Goal: Information Seeking & Learning: Learn about a topic

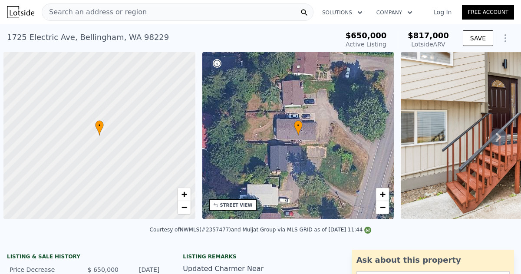
scroll to position [0, 3]
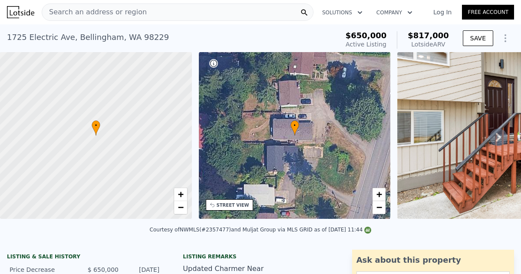
click at [442, 9] on link "Log In" at bounding box center [442, 12] width 39 height 9
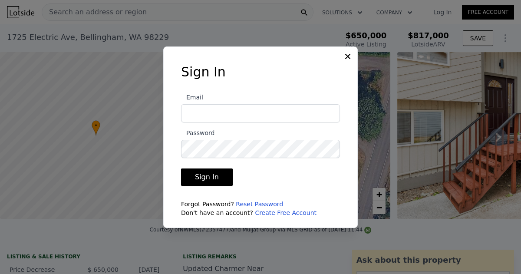
type input "daliahomehaven@gmail.com"
click at [206, 177] on button "Sign In" at bounding box center [207, 176] width 52 height 17
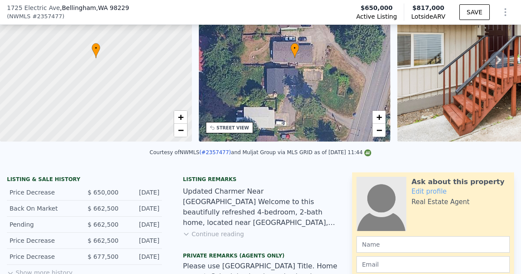
scroll to position [75, 0]
click at [207, 235] on button "Continue reading" at bounding box center [213, 233] width 61 height 9
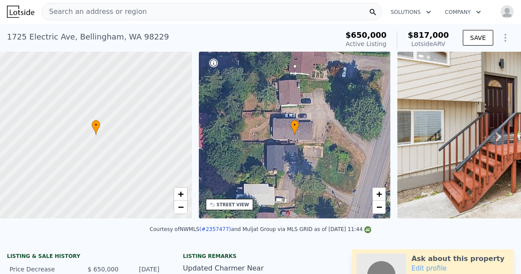
scroll to position [0, 0]
click at [499, 135] on icon at bounding box center [498, 137] width 5 height 9
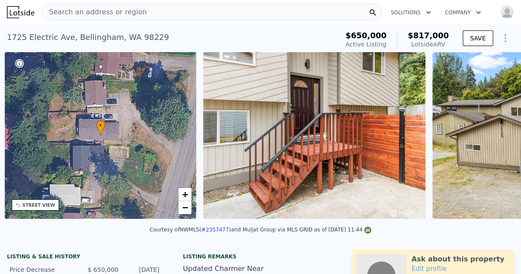
scroll to position [0, 202]
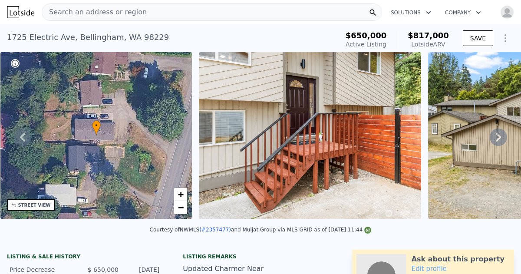
click at [499, 135] on icon at bounding box center [498, 137] width 5 height 9
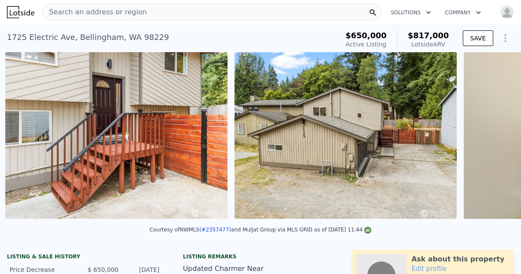
scroll to position [0, 397]
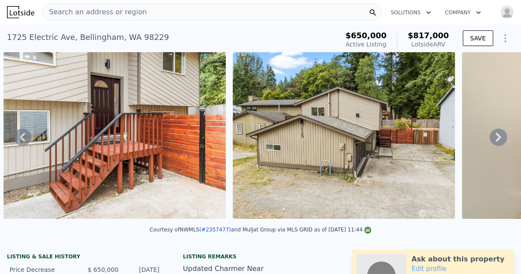
click at [499, 135] on icon at bounding box center [498, 137] width 5 height 9
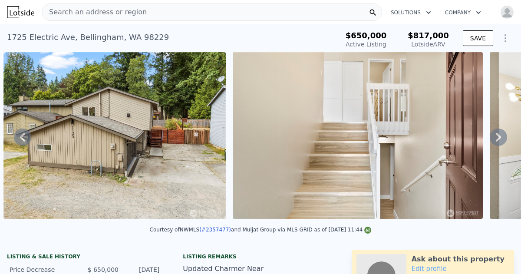
click at [499, 135] on icon at bounding box center [498, 137] width 5 height 9
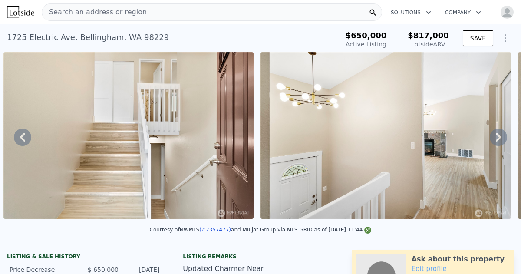
click at [499, 135] on icon at bounding box center [498, 137] width 5 height 9
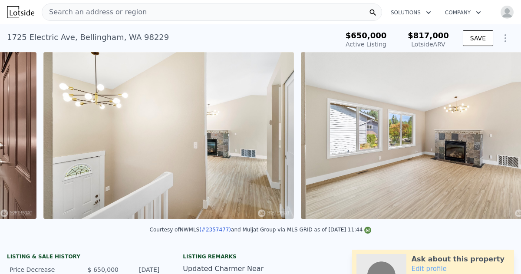
scroll to position [0, 1112]
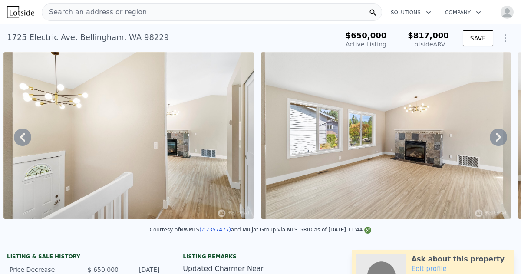
click at [499, 135] on icon at bounding box center [498, 137] width 5 height 9
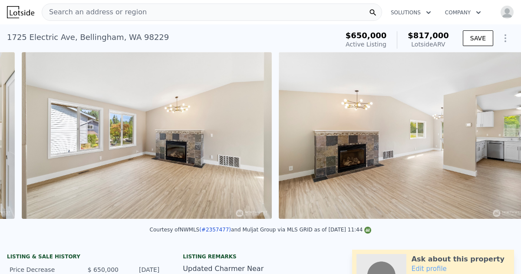
scroll to position [0, 1369]
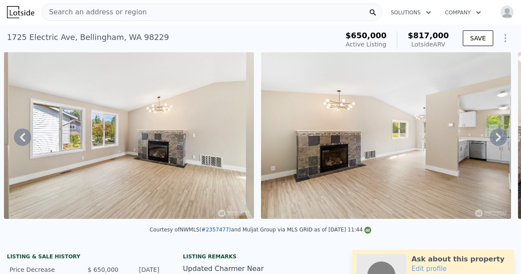
click at [499, 135] on icon at bounding box center [498, 137] width 5 height 9
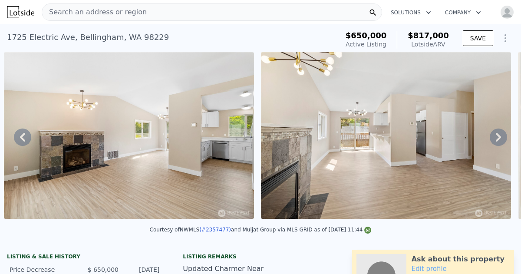
click at [499, 135] on icon at bounding box center [498, 137] width 5 height 9
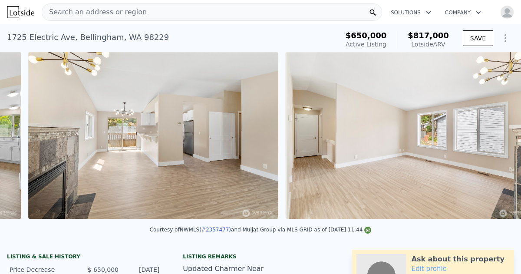
scroll to position [0, 1884]
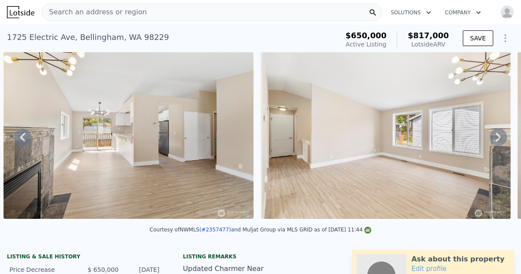
click at [499, 135] on icon at bounding box center [498, 137] width 5 height 9
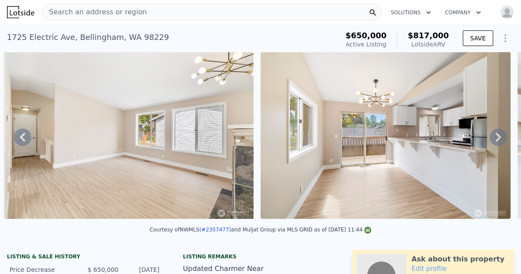
click at [499, 135] on icon at bounding box center [498, 137] width 5 height 9
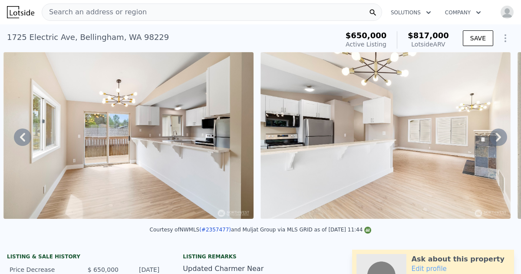
click at [499, 135] on icon at bounding box center [498, 137] width 5 height 9
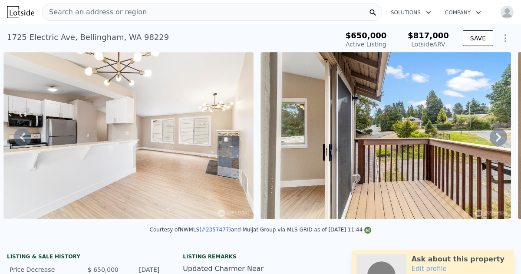
click at [499, 135] on icon at bounding box center [498, 137] width 5 height 9
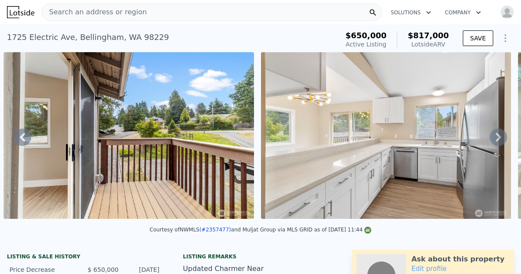
click at [499, 135] on icon at bounding box center [498, 137] width 5 height 9
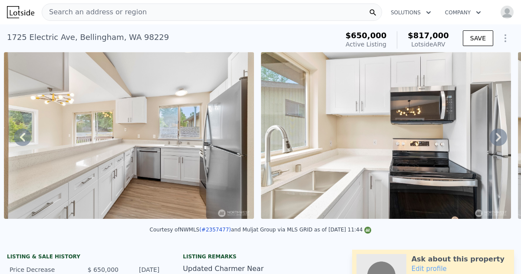
click at [499, 135] on icon at bounding box center [498, 137] width 5 height 9
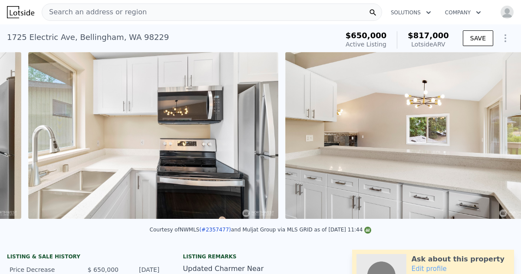
scroll to position [0, 3426]
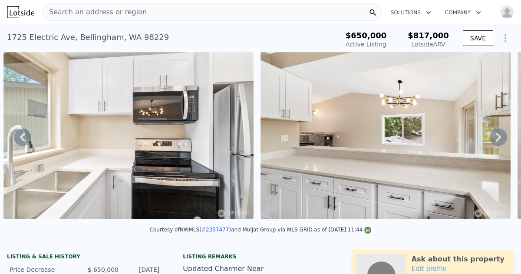
click at [499, 135] on icon at bounding box center [498, 137] width 5 height 9
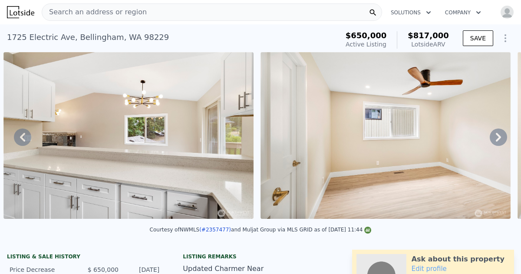
click at [499, 135] on icon at bounding box center [498, 137] width 5 height 9
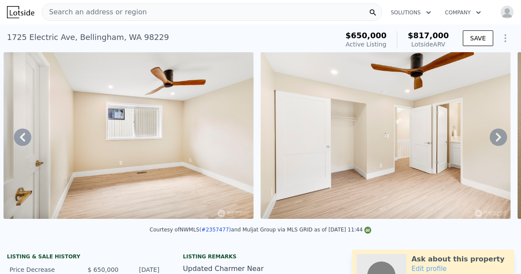
click at [499, 135] on icon at bounding box center [498, 137] width 5 height 9
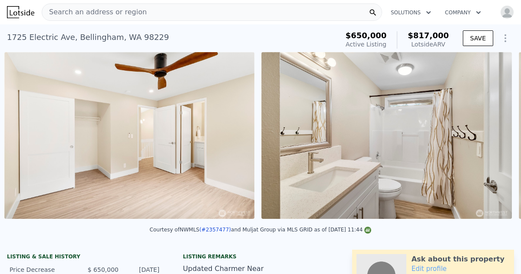
scroll to position [0, 4197]
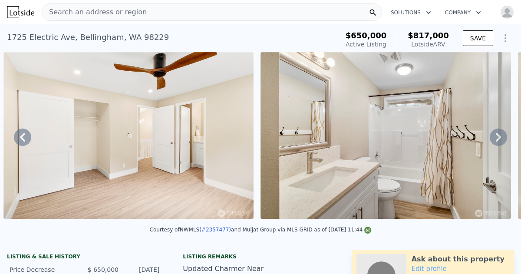
click at [499, 135] on icon at bounding box center [498, 137] width 5 height 9
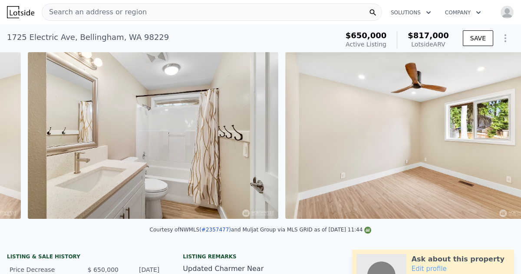
scroll to position [0, 4454]
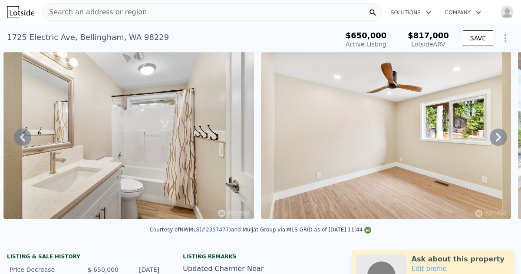
click at [499, 135] on icon at bounding box center [498, 137] width 5 height 9
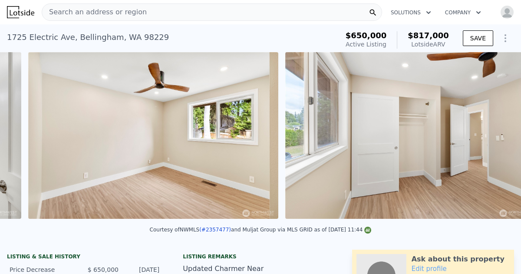
scroll to position [0, 4711]
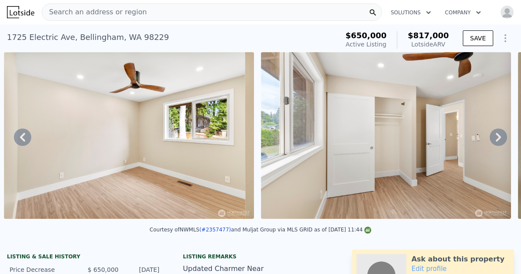
click at [497, 135] on icon at bounding box center [498, 136] width 17 height 17
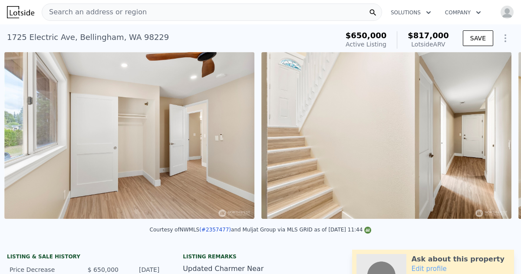
scroll to position [0, 4968]
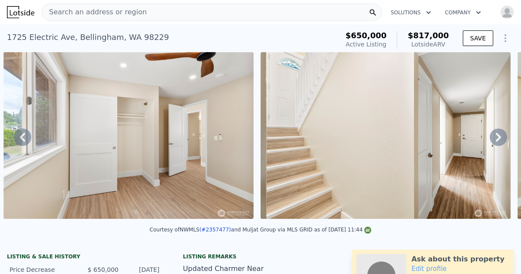
click at [497, 135] on icon at bounding box center [498, 136] width 17 height 17
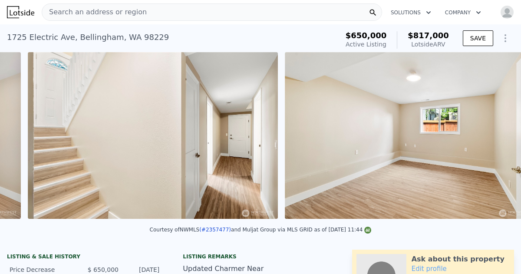
scroll to position [0, 5225]
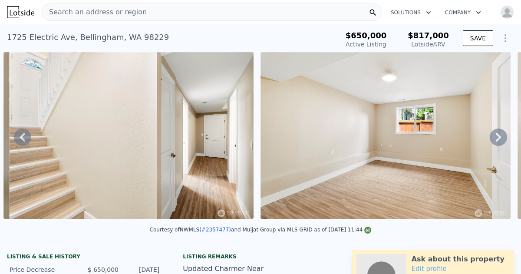
click at [497, 135] on icon at bounding box center [498, 136] width 17 height 17
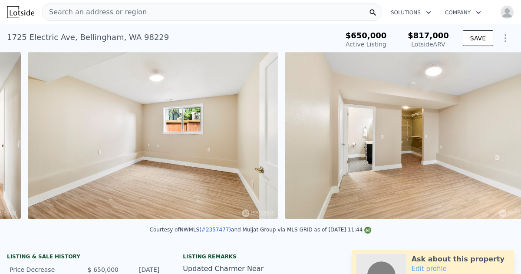
scroll to position [0, 5482]
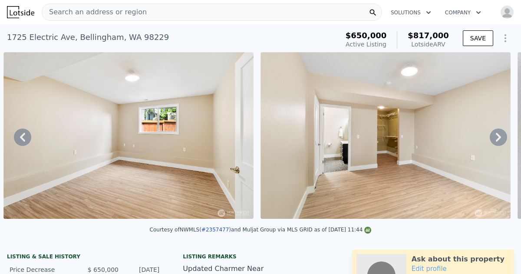
click at [497, 135] on icon at bounding box center [498, 136] width 17 height 17
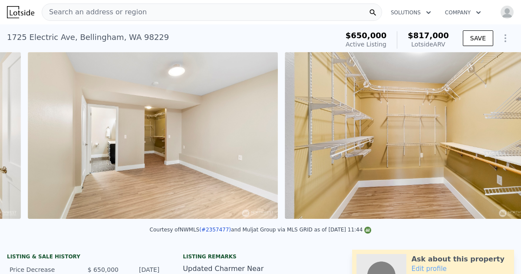
scroll to position [0, 5739]
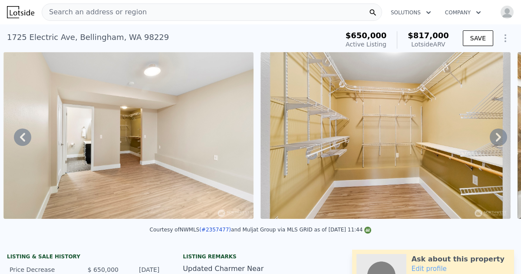
click at [497, 135] on icon at bounding box center [498, 136] width 17 height 17
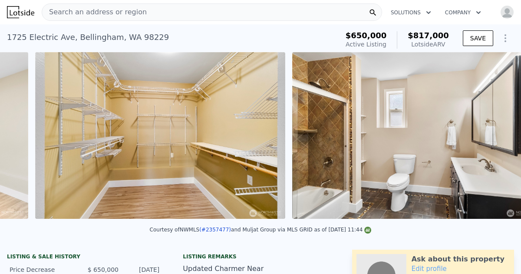
scroll to position [0, 5996]
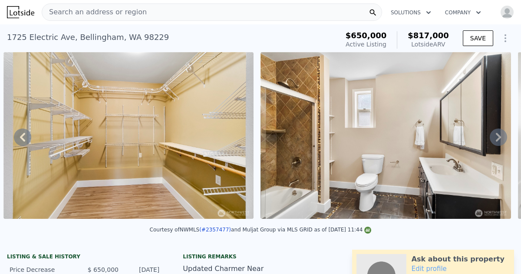
click at [497, 135] on icon at bounding box center [498, 136] width 17 height 17
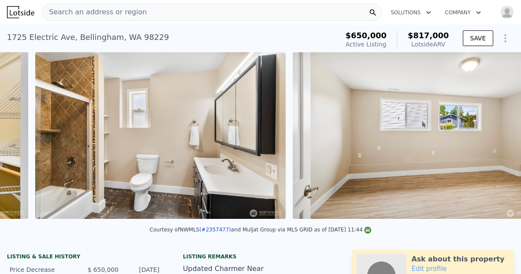
scroll to position [0, 6253]
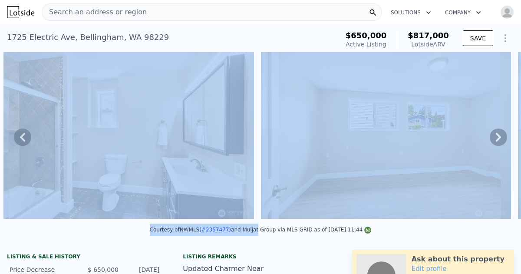
drag, startPoint x: 497, startPoint y: 135, endPoint x: 252, endPoint y: 241, distance: 266.9
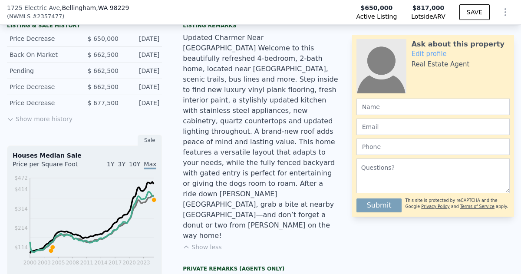
scroll to position [232, 0]
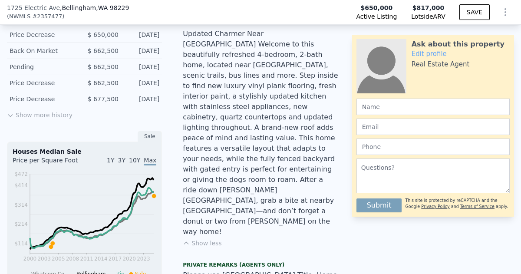
click at [286, 114] on div "Updated Charmer Near Whatcom Falls Park Welcome to this beautifully refreshed 4…" at bounding box center [260, 133] width 155 height 208
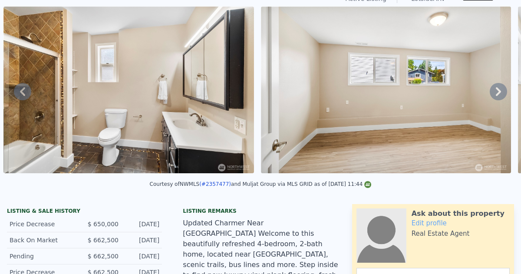
scroll to position [0, 0]
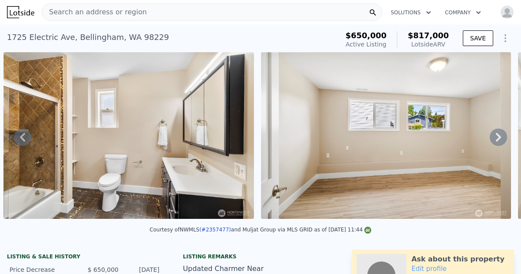
click at [23, 138] on icon at bounding box center [22, 137] width 5 height 9
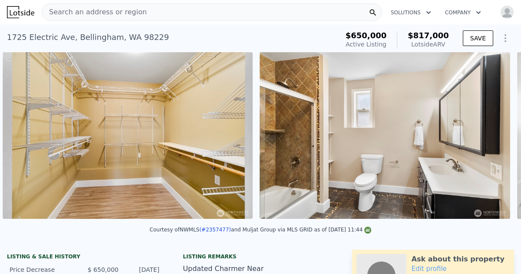
scroll to position [0, 5996]
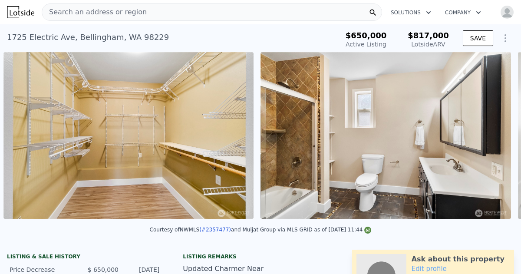
click at [23, 138] on img at bounding box center [128, 135] width 250 height 167
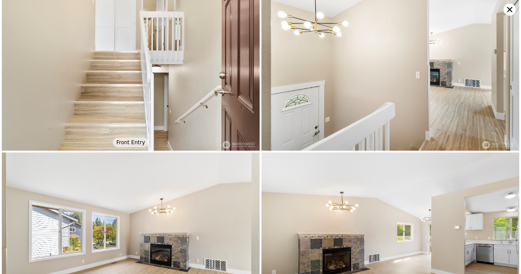
scroll to position [0, 0]
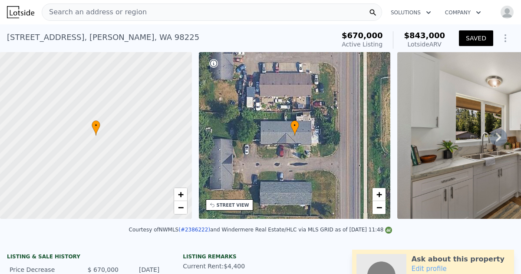
click at [373, 11] on icon at bounding box center [372, 13] width 7 height 7
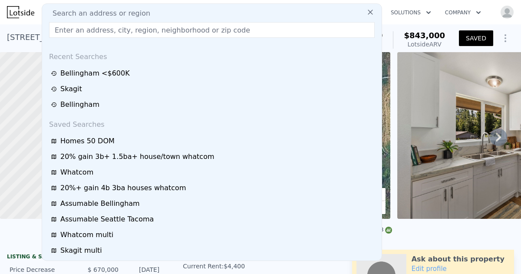
scroll to position [4, 0]
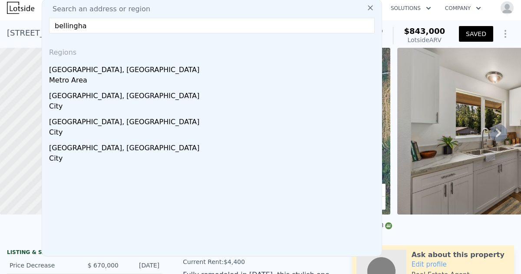
type input "bellingham"
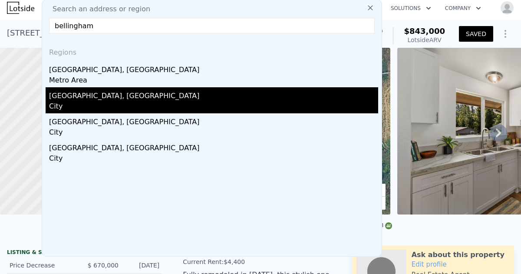
click at [84, 98] on div "Bellingham, WA" at bounding box center [213, 94] width 329 height 14
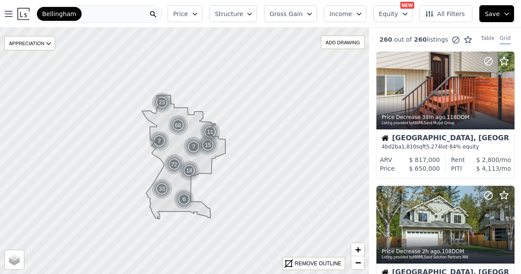
click at [253, 14] on icon "button" at bounding box center [249, 13] width 7 height 7
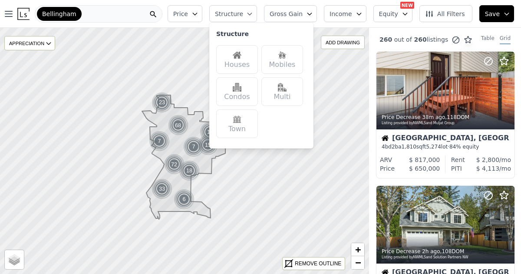
click at [362, 13] on icon "button" at bounding box center [358, 13] width 7 height 7
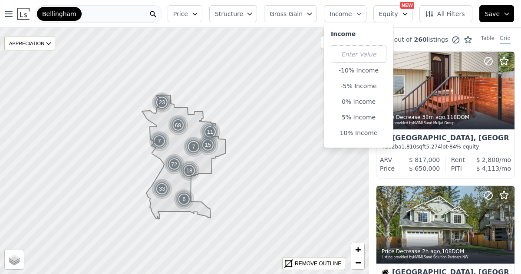
click at [408, 13] on icon "button" at bounding box center [404, 13] width 7 height 7
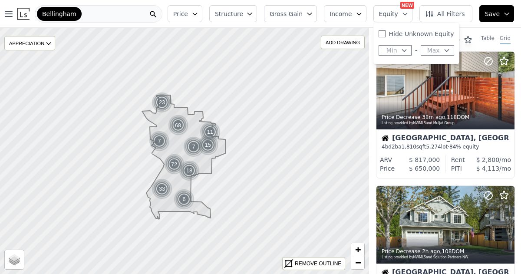
click at [451, 13] on span "All Filters" at bounding box center [445, 14] width 40 height 9
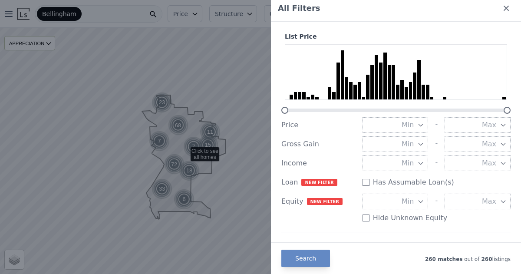
scroll to position [6, 0]
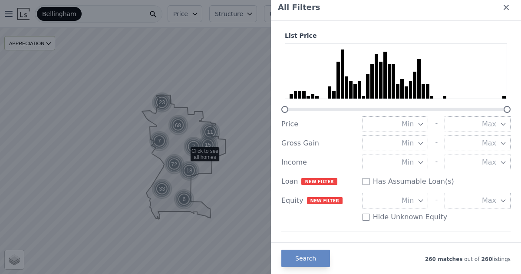
click at [503, 123] on icon "button" at bounding box center [503, 124] width 7 height 7
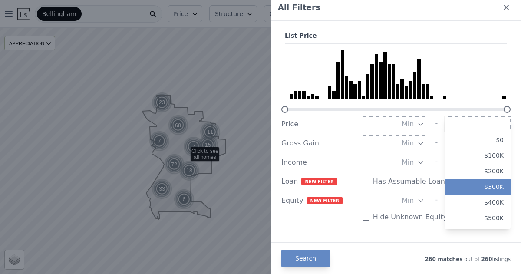
click at [503, 186] on button "$300K" at bounding box center [477, 187] width 66 height 16
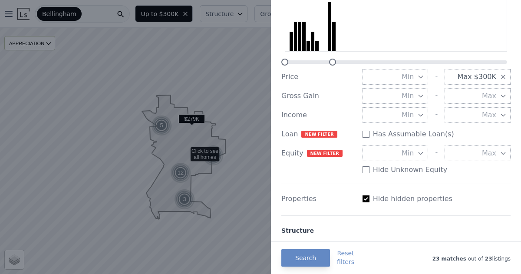
scroll to position [58, 0]
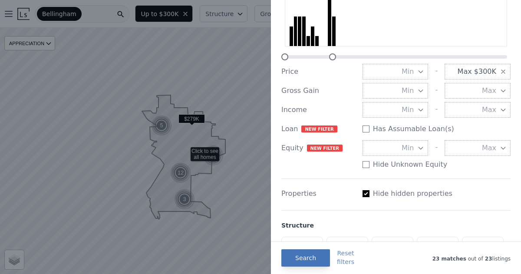
click at [309, 260] on button "Search" at bounding box center [305, 257] width 49 height 17
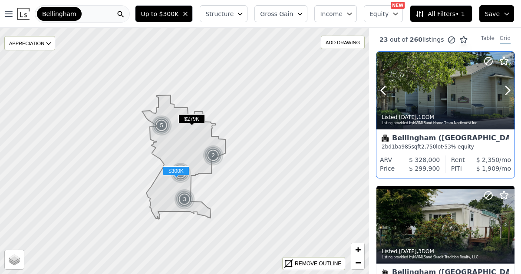
click at [503, 60] on icon at bounding box center [504, 61] width 10 height 10
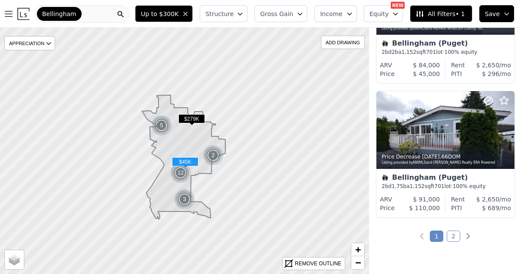
scroll to position [1436, 0]
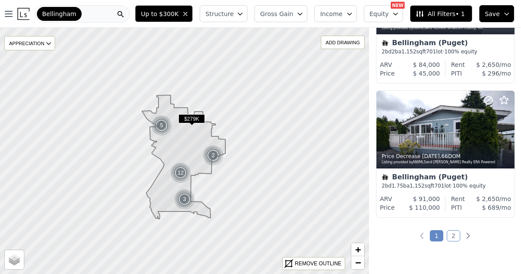
click at [454, 236] on link "2" at bounding box center [453, 235] width 13 height 11
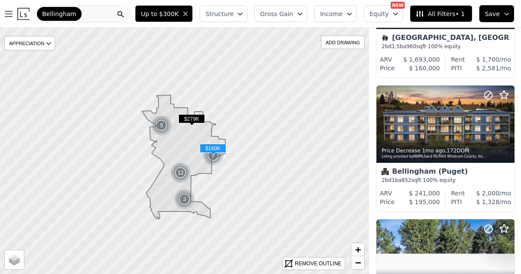
scroll to position [505, 0]
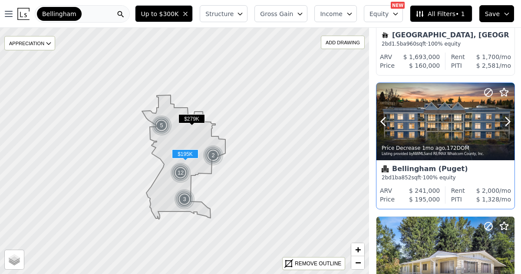
click at [504, 92] on icon at bounding box center [504, 92] width 10 height 10
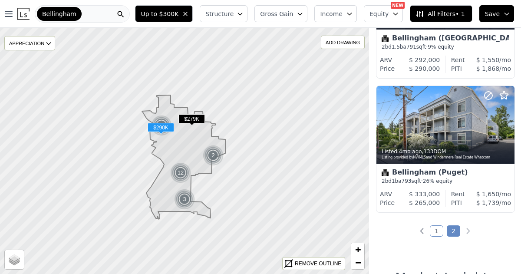
scroll to position [1309, 0]
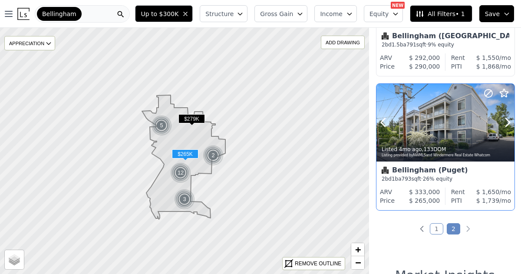
click at [503, 93] on icon at bounding box center [504, 93] width 10 height 10
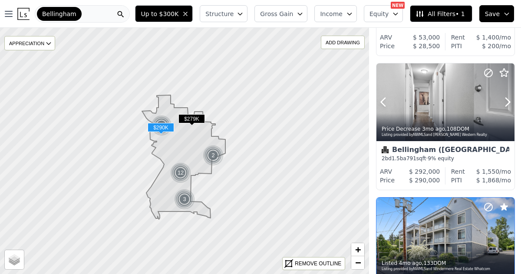
scroll to position [1194, 0]
click at [503, 71] on icon at bounding box center [504, 73] width 10 height 10
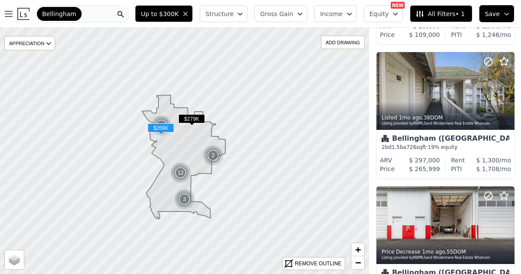
scroll to position [803, 0]
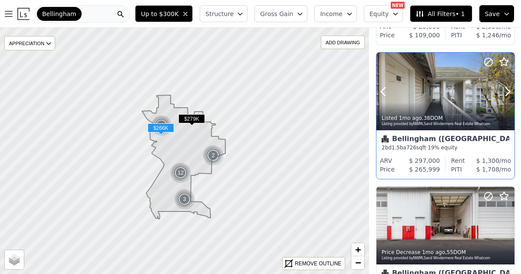
click at [504, 59] on icon at bounding box center [504, 62] width 10 height 10
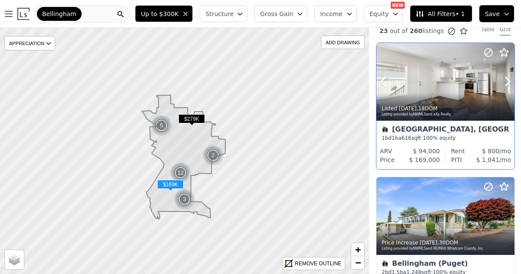
scroll to position [9, 0]
click at [417, 99] on div at bounding box center [445, 101] width 138 height 16
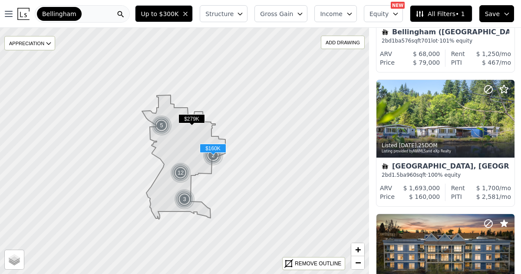
scroll to position [370, 0]
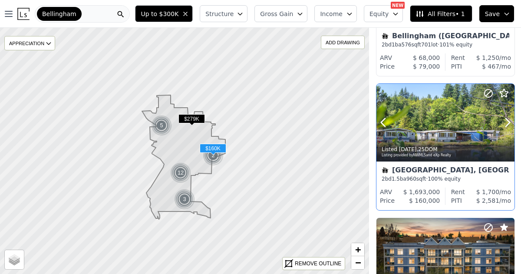
click at [454, 134] on div at bounding box center [445, 142] width 138 height 16
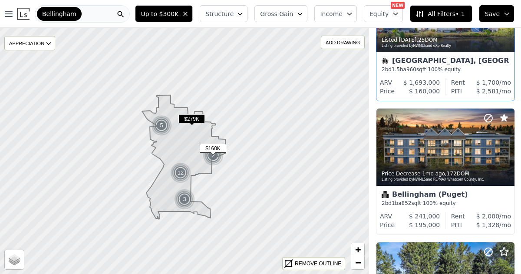
scroll to position [480, 0]
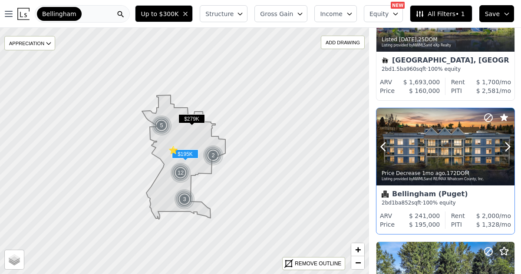
click at [450, 163] on div at bounding box center [445, 166] width 138 height 16
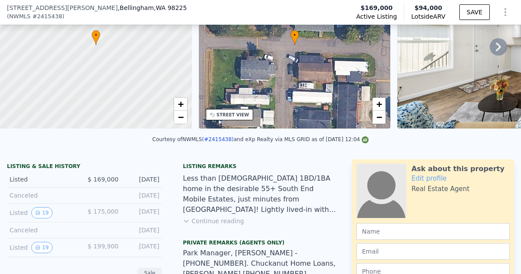
scroll to position [89, 0]
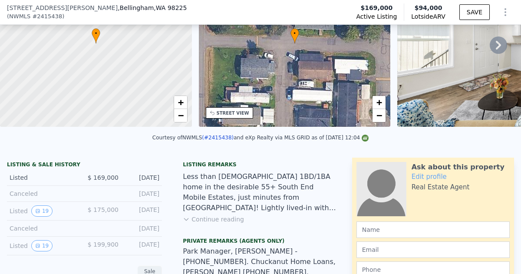
click at [223, 221] on button "Continue reading" at bounding box center [213, 219] width 61 height 9
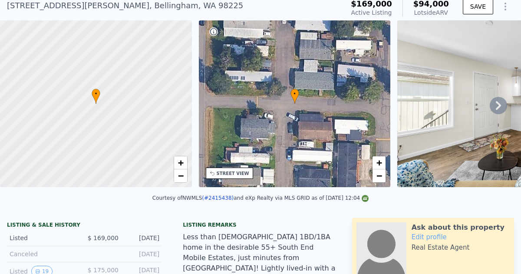
scroll to position [0, 0]
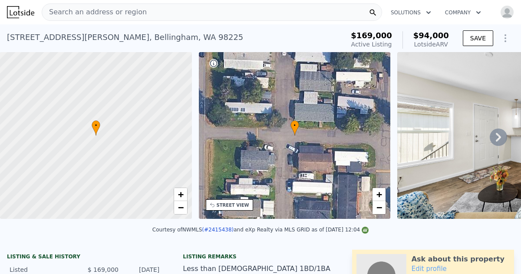
click at [502, 138] on icon at bounding box center [498, 136] width 17 height 17
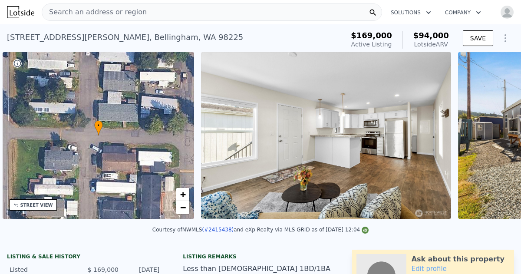
scroll to position [0, 202]
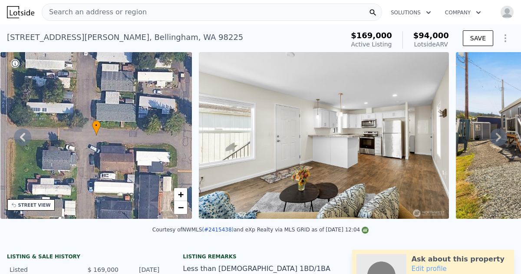
click at [502, 138] on icon at bounding box center [498, 136] width 17 height 17
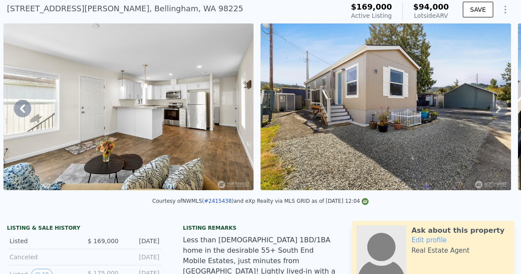
scroll to position [0, 0]
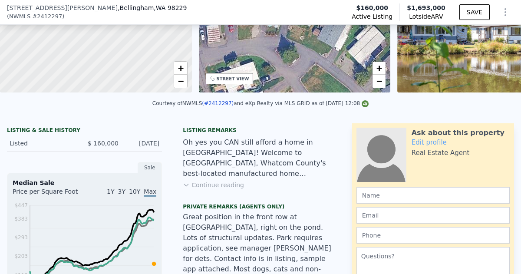
scroll to position [124, 0]
click at [222, 186] on button "Continue reading" at bounding box center [213, 184] width 61 height 9
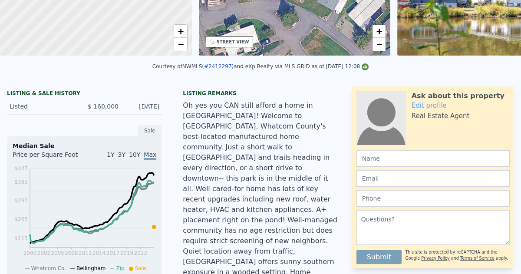
scroll to position [0, 0]
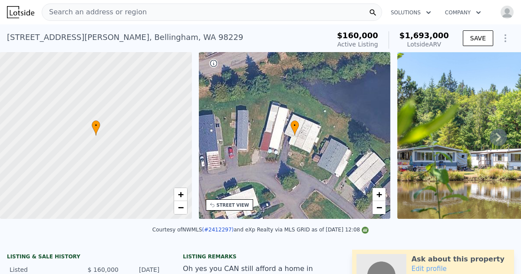
click at [498, 138] on icon at bounding box center [498, 137] width 5 height 9
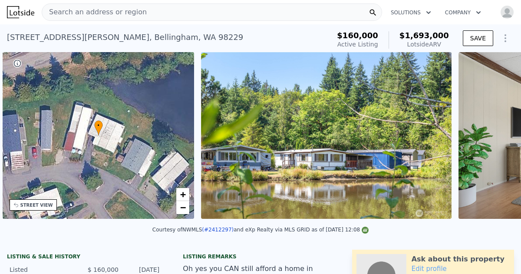
scroll to position [0, 202]
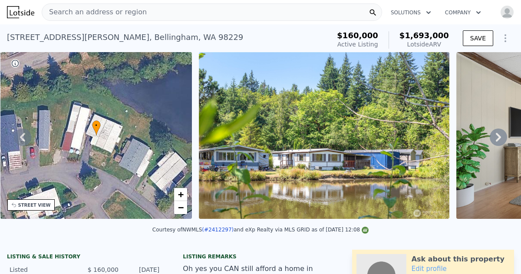
click at [498, 138] on icon at bounding box center [498, 137] width 5 height 9
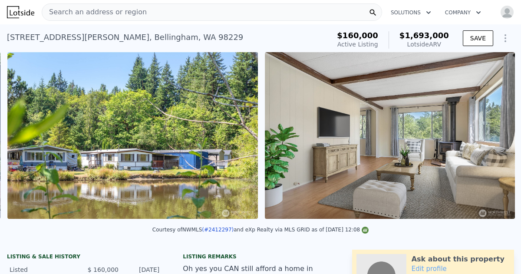
scroll to position [0, 397]
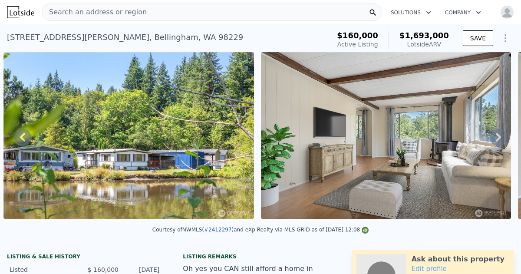
click at [498, 138] on icon at bounding box center [498, 137] width 5 height 9
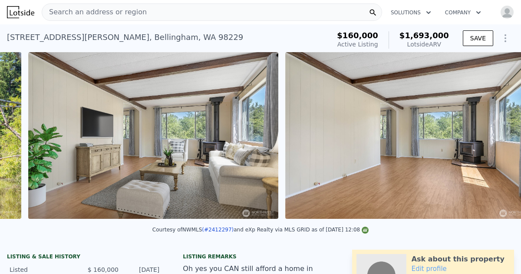
scroll to position [0, 654]
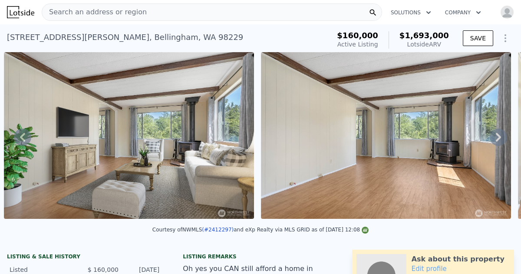
click at [498, 138] on icon at bounding box center [498, 137] width 5 height 9
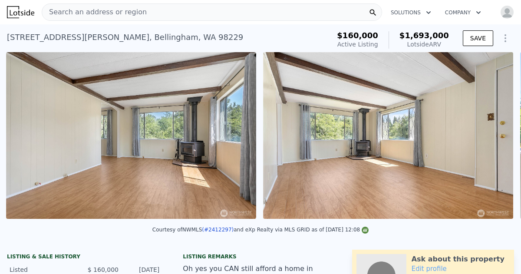
scroll to position [0, 911]
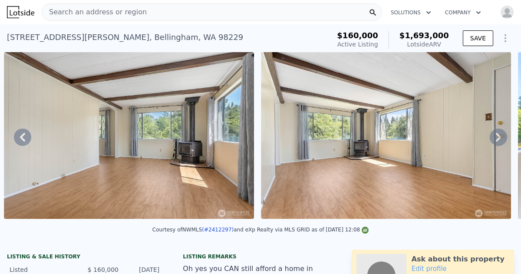
click at [498, 138] on icon at bounding box center [498, 137] width 5 height 9
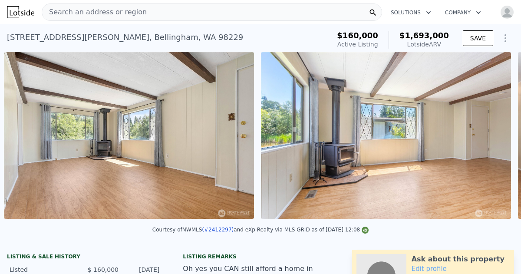
scroll to position [0, 1168]
click at [498, 138] on icon at bounding box center [498, 137] width 5 height 9
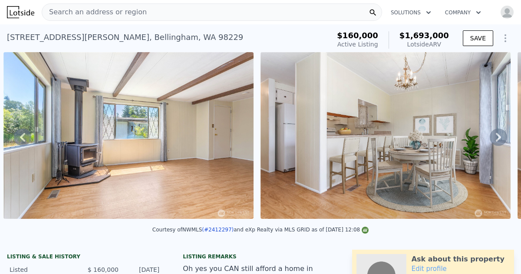
click at [498, 138] on icon at bounding box center [498, 137] width 5 height 9
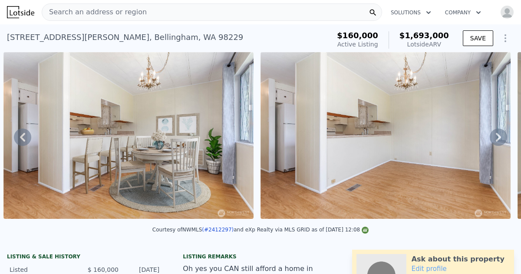
click at [498, 138] on icon at bounding box center [498, 137] width 5 height 9
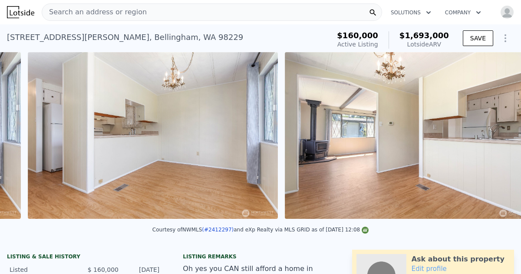
scroll to position [0, 1939]
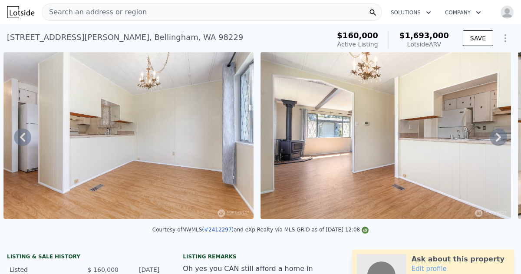
click at [498, 138] on icon at bounding box center [498, 137] width 5 height 9
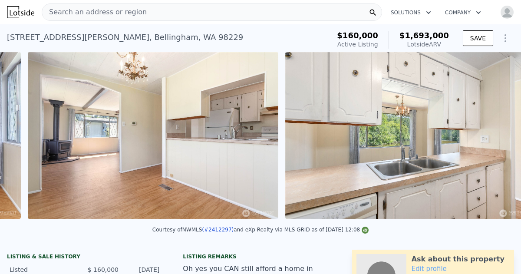
scroll to position [0, 2196]
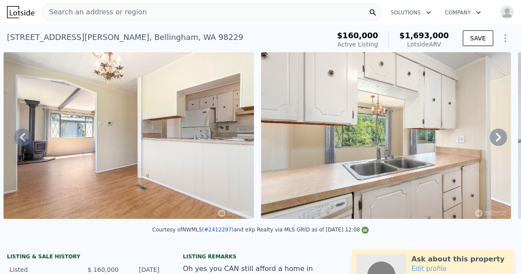
click at [498, 138] on icon at bounding box center [498, 137] width 5 height 9
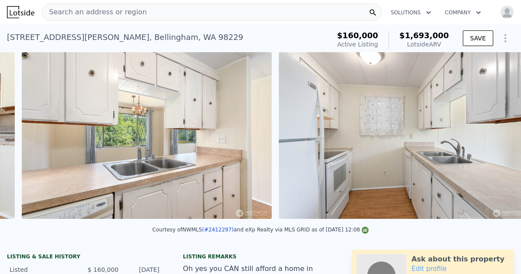
scroll to position [0, 2453]
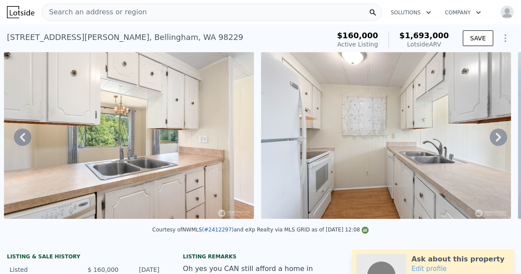
click at [498, 138] on icon at bounding box center [498, 137] width 5 height 9
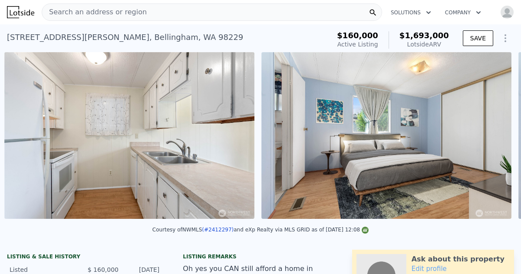
scroll to position [0, 2711]
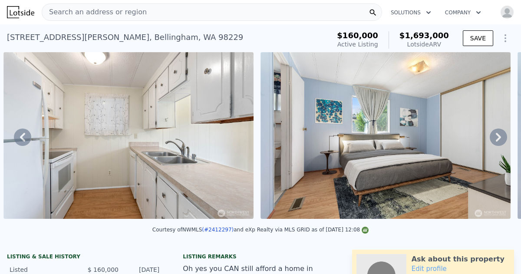
click at [498, 138] on icon at bounding box center [498, 137] width 5 height 9
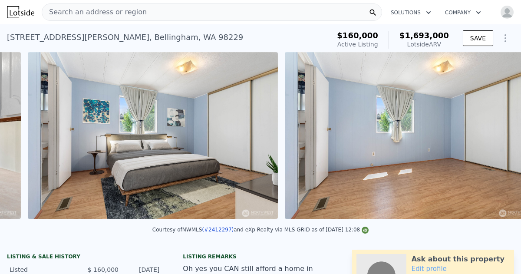
scroll to position [0, 2967]
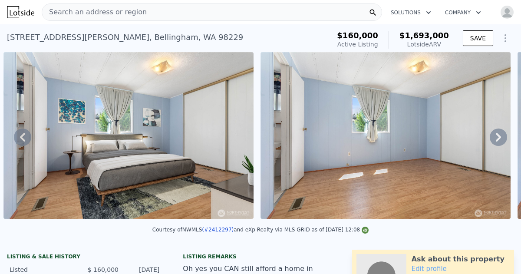
click at [498, 138] on icon at bounding box center [498, 137] width 5 height 9
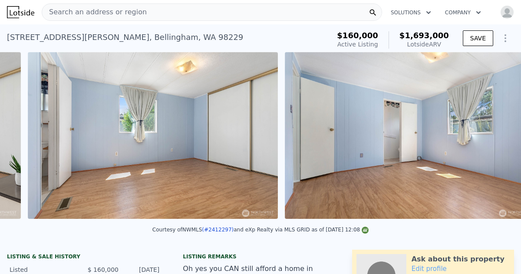
scroll to position [0, 3224]
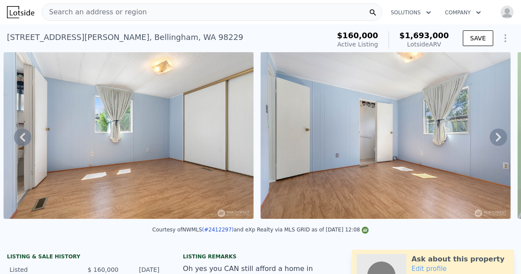
click at [498, 138] on icon at bounding box center [498, 137] width 5 height 9
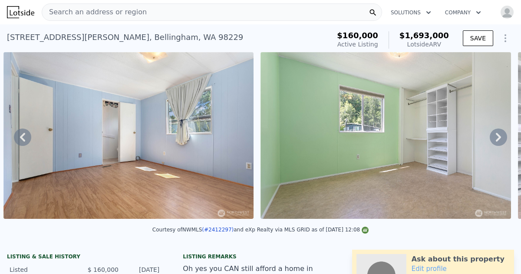
click at [498, 138] on icon at bounding box center [498, 137] width 5 height 9
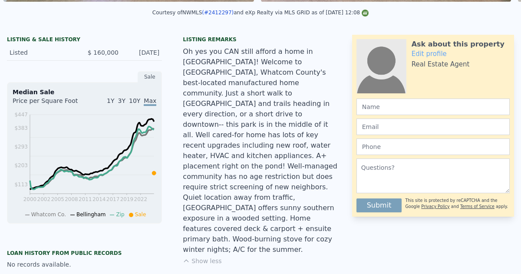
scroll to position [3, 0]
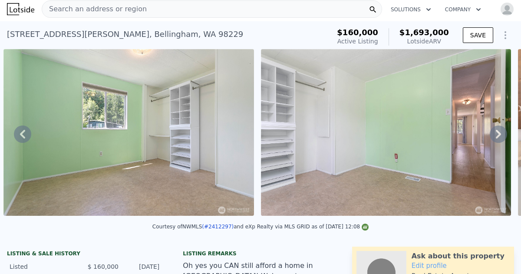
click at [496, 133] on icon at bounding box center [498, 133] width 17 height 17
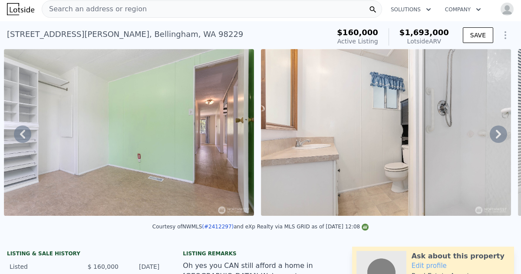
click at [496, 133] on icon at bounding box center [498, 133] width 17 height 17
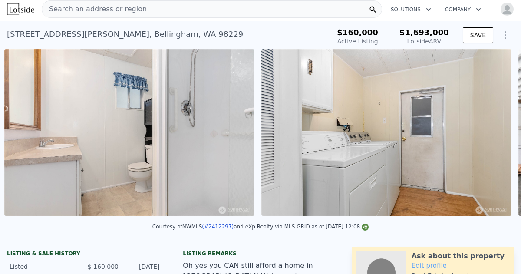
scroll to position [0, 4253]
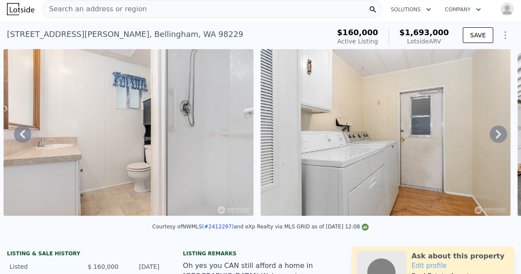
click at [496, 133] on icon at bounding box center [498, 133] width 17 height 17
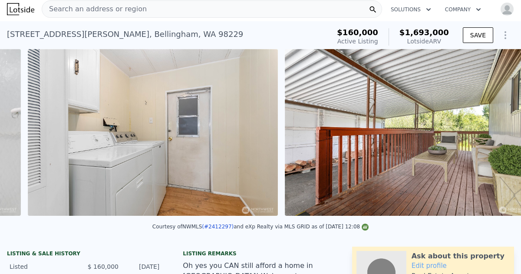
scroll to position [0, 4510]
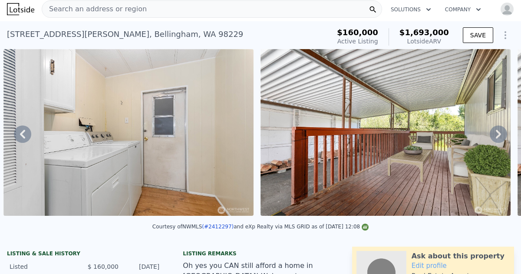
click at [496, 133] on icon at bounding box center [498, 133] width 17 height 17
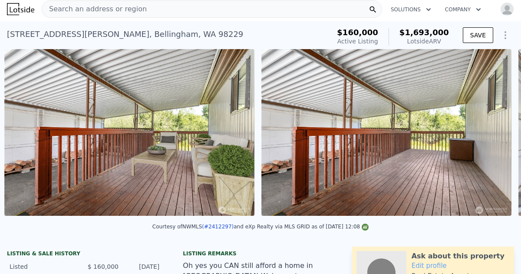
scroll to position [0, 4767]
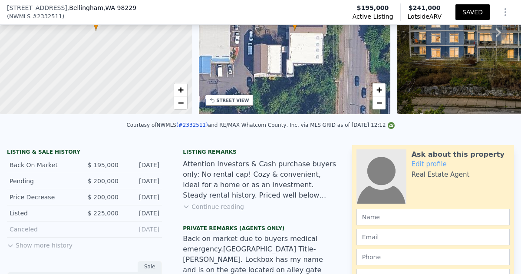
scroll to position [120, 0]
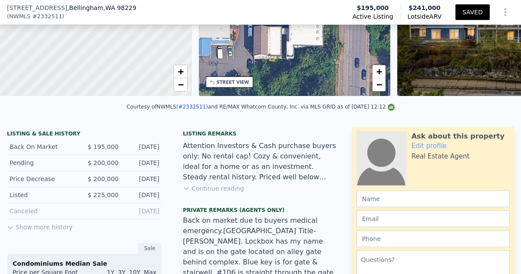
click at [211, 189] on button "Continue reading" at bounding box center [213, 188] width 61 height 9
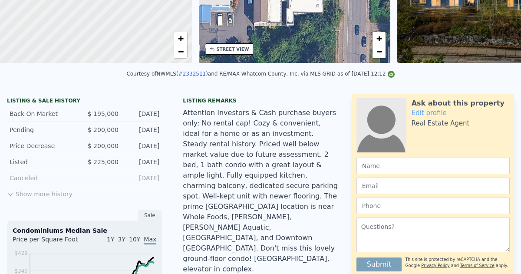
scroll to position [0, 0]
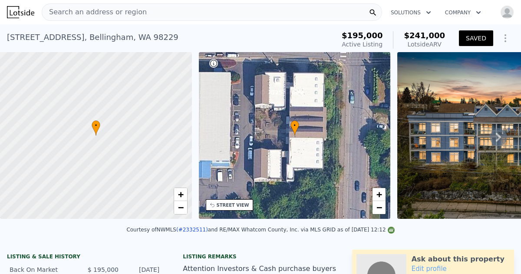
click at [498, 137] on icon at bounding box center [498, 137] width 5 height 9
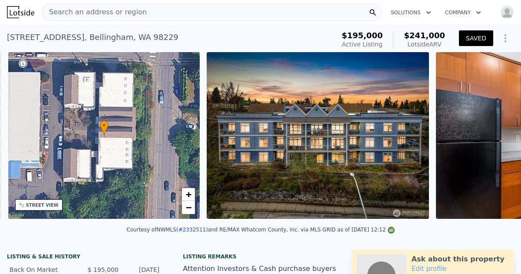
scroll to position [0, 202]
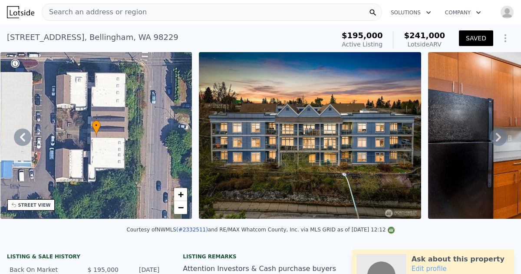
click at [498, 140] on icon at bounding box center [498, 136] width 17 height 17
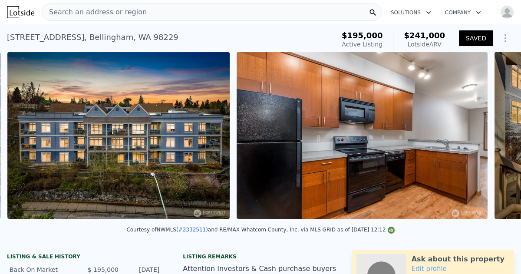
scroll to position [0, 397]
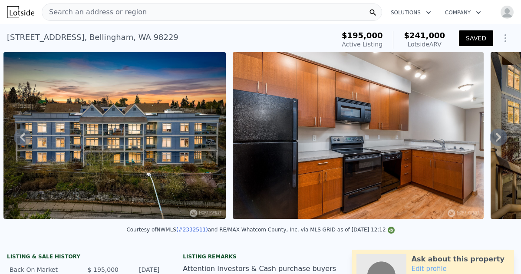
click at [498, 140] on icon at bounding box center [498, 136] width 17 height 17
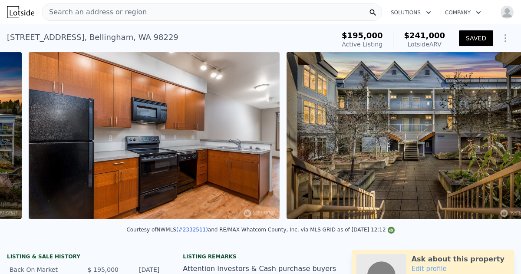
scroll to position [0, 626]
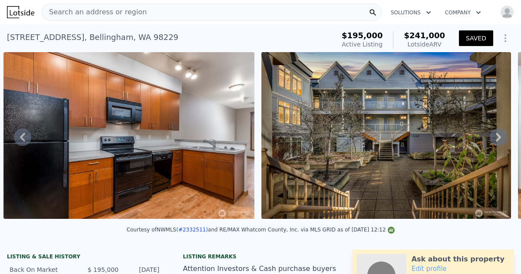
click at [498, 140] on icon at bounding box center [498, 136] width 17 height 17
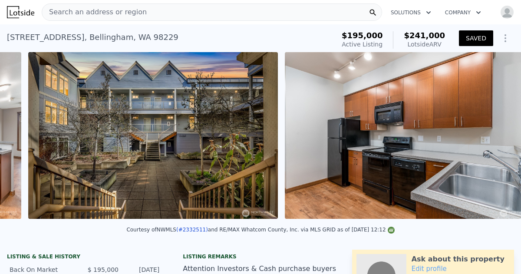
scroll to position [0, 884]
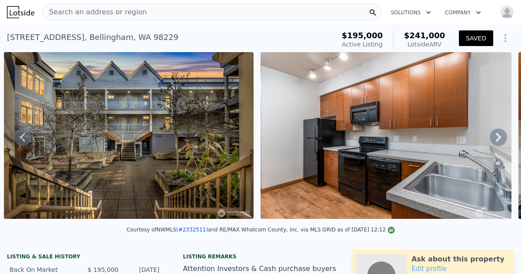
click at [498, 140] on icon at bounding box center [498, 136] width 17 height 17
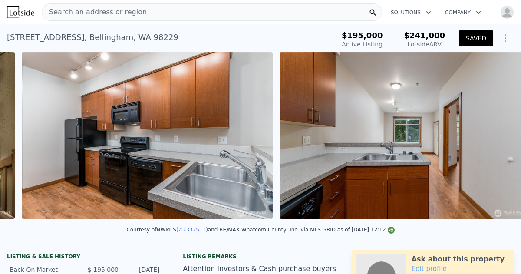
scroll to position [0, 1141]
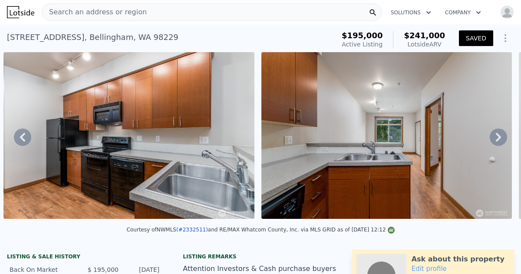
click at [498, 140] on icon at bounding box center [498, 136] width 17 height 17
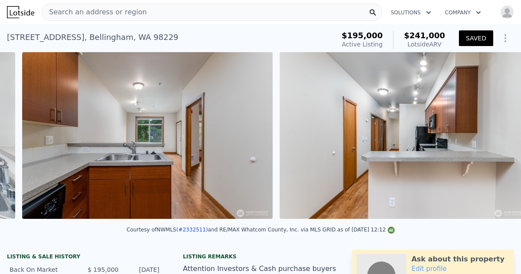
scroll to position [0, 1398]
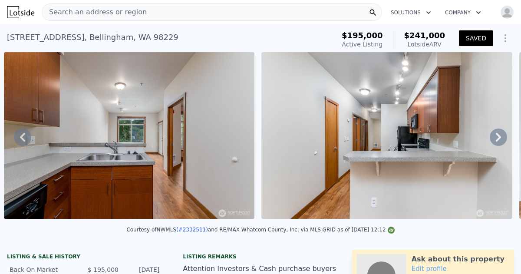
click at [498, 140] on icon at bounding box center [498, 136] width 17 height 17
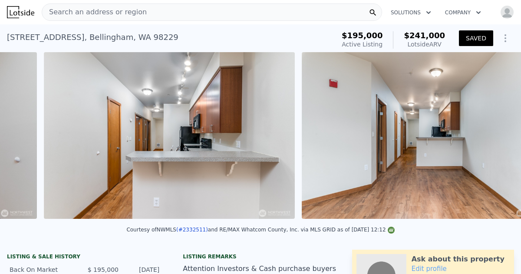
scroll to position [0, 1656]
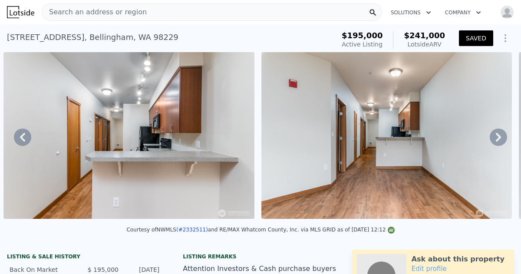
click at [498, 140] on icon at bounding box center [498, 136] width 17 height 17
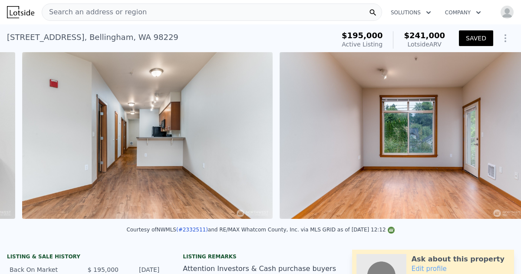
scroll to position [0, 1913]
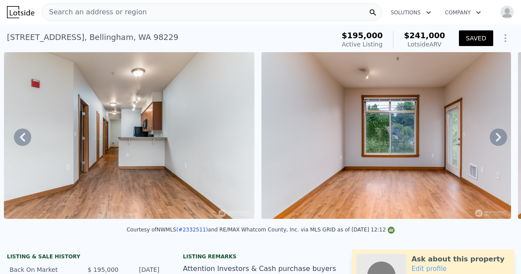
click at [498, 140] on icon at bounding box center [498, 136] width 17 height 17
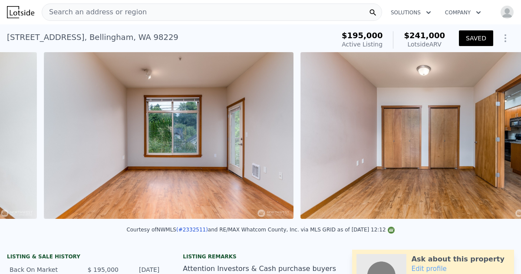
scroll to position [0, 2171]
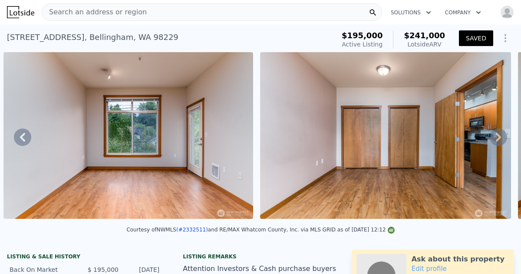
click at [498, 140] on icon at bounding box center [498, 136] width 17 height 17
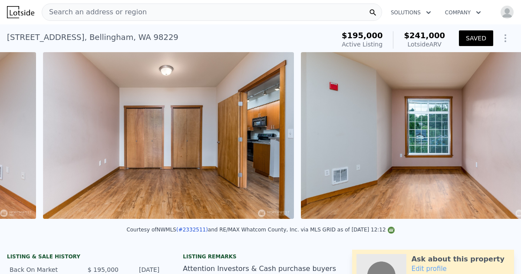
scroll to position [0, 2428]
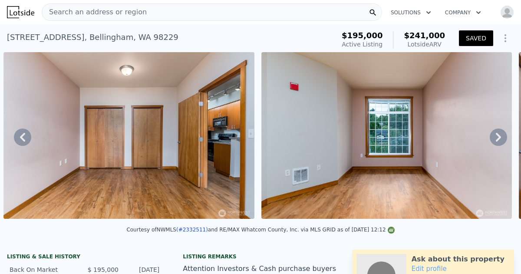
click at [498, 140] on icon at bounding box center [498, 136] width 17 height 17
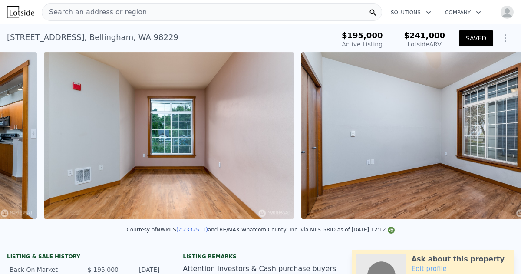
scroll to position [0, 2685]
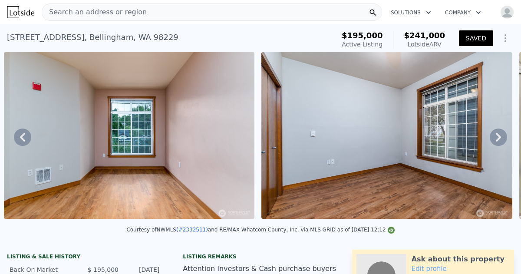
click at [498, 140] on icon at bounding box center [498, 136] width 17 height 17
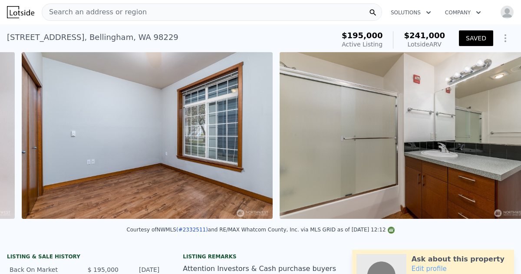
scroll to position [0, 2943]
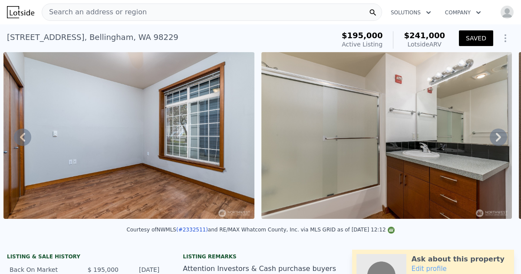
click at [498, 140] on icon at bounding box center [498, 136] width 17 height 17
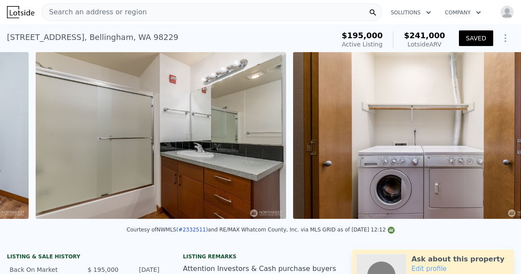
scroll to position [0, 3200]
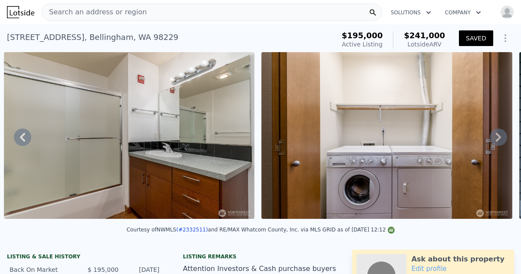
click at [498, 140] on icon at bounding box center [498, 136] width 17 height 17
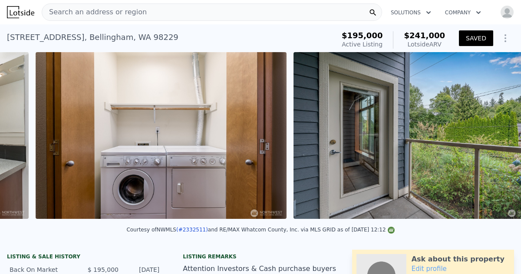
scroll to position [0, 3458]
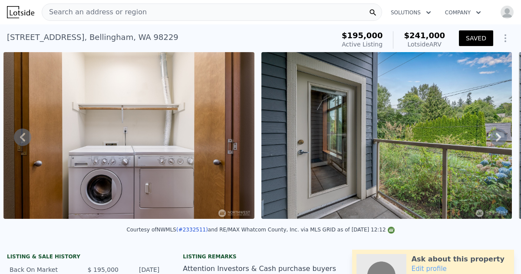
click at [498, 140] on icon at bounding box center [498, 136] width 17 height 17
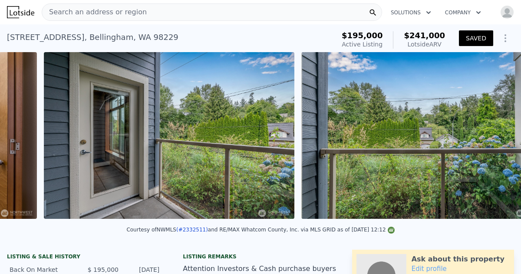
scroll to position [0, 3715]
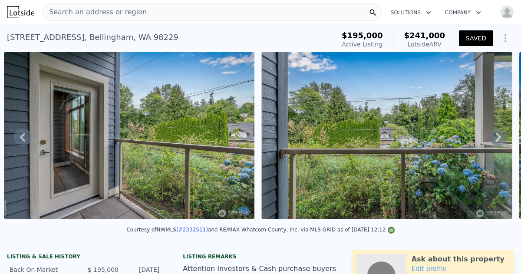
click at [498, 140] on icon at bounding box center [498, 136] width 17 height 17
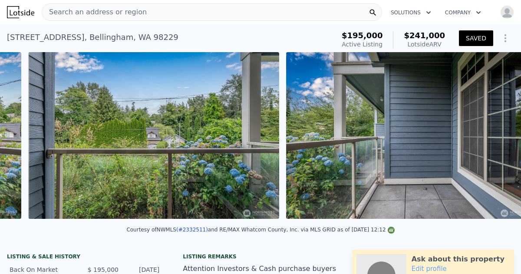
scroll to position [0, 3973]
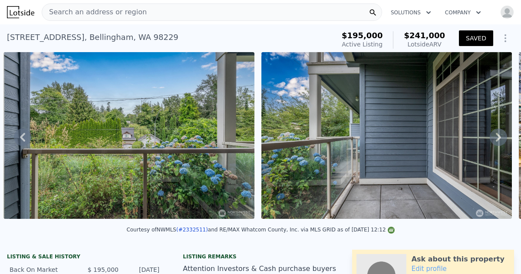
click at [498, 140] on icon at bounding box center [498, 136] width 17 height 17
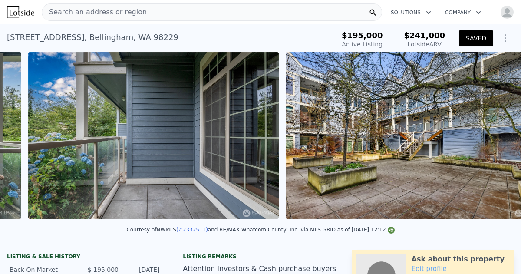
scroll to position [0, 4231]
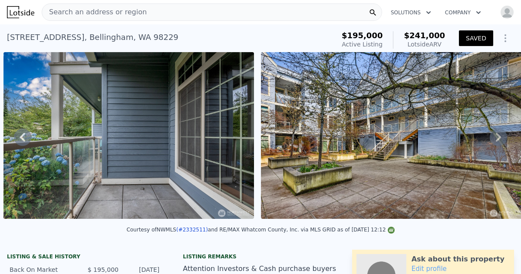
click at [498, 140] on icon at bounding box center [498, 136] width 17 height 17
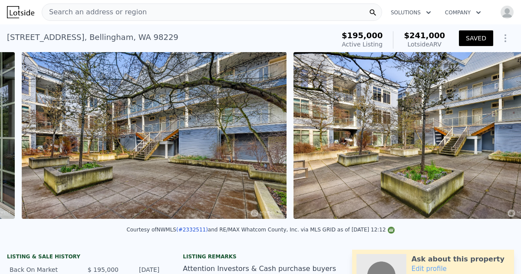
scroll to position [0, 4488]
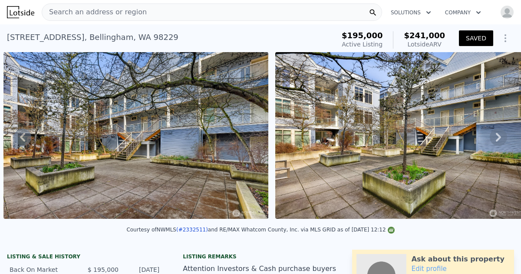
click at [498, 140] on icon at bounding box center [498, 136] width 17 height 17
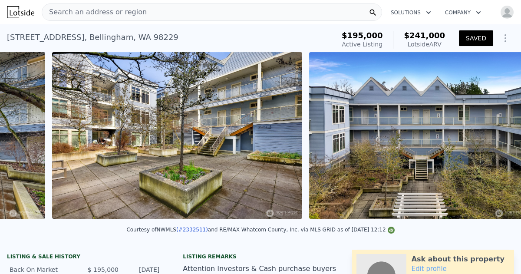
scroll to position [0, 4760]
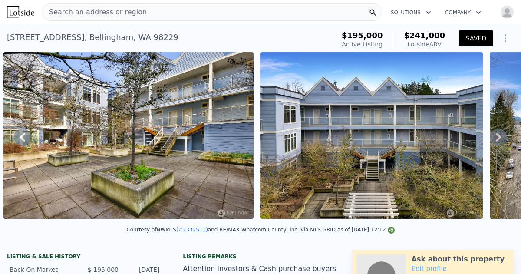
click at [498, 140] on icon at bounding box center [498, 136] width 17 height 17
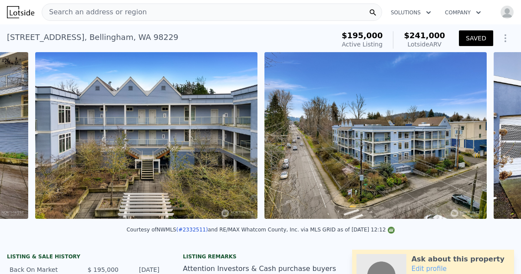
scroll to position [0, 5017]
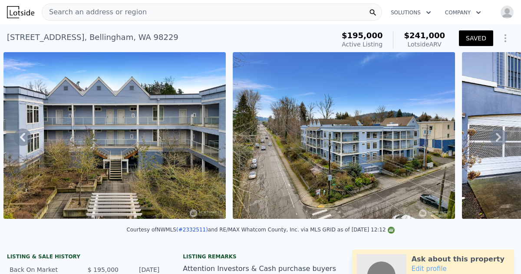
click at [498, 140] on icon at bounding box center [498, 136] width 17 height 17
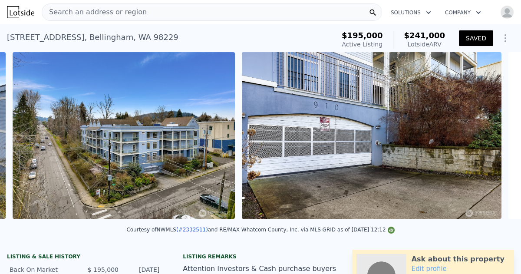
scroll to position [0, 5246]
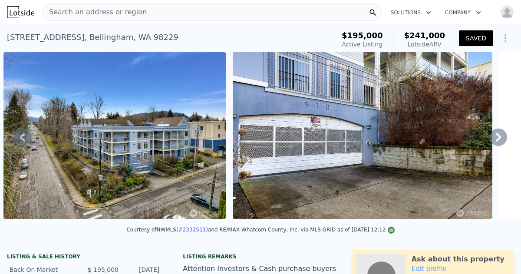
click at [498, 140] on icon at bounding box center [498, 136] width 17 height 17
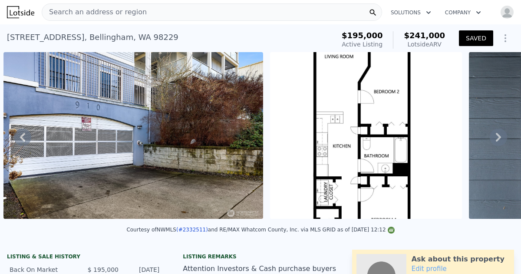
click at [498, 140] on icon at bounding box center [498, 136] width 17 height 17
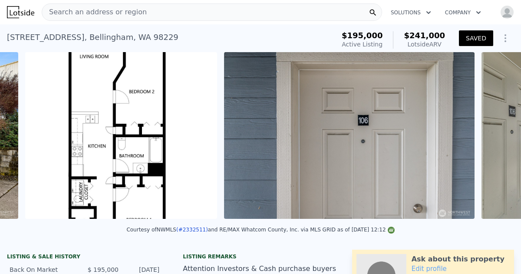
scroll to position [0, 5742]
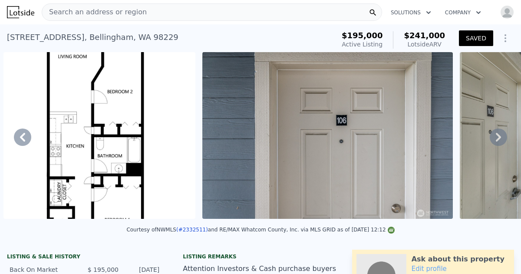
click at [498, 140] on icon at bounding box center [498, 136] width 17 height 17
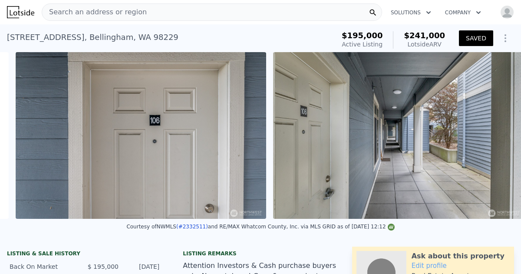
scroll to position [0, 5941]
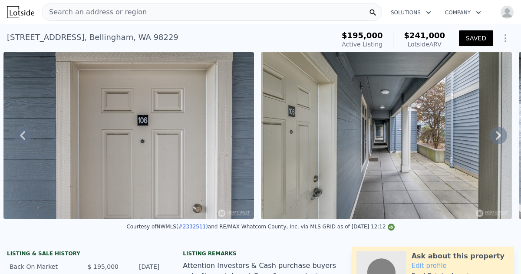
click at [498, 140] on icon at bounding box center [498, 135] width 17 height 17
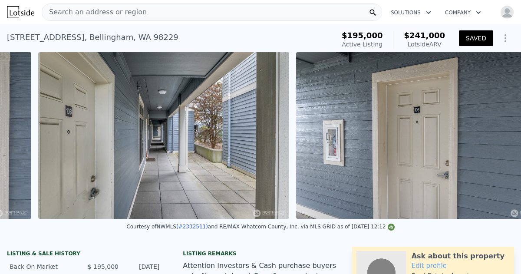
scroll to position [0, 6192]
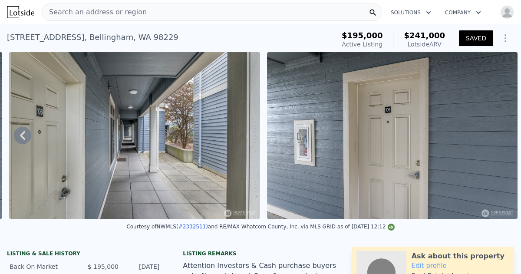
click at [498, 140] on img at bounding box center [392, 135] width 251 height 167
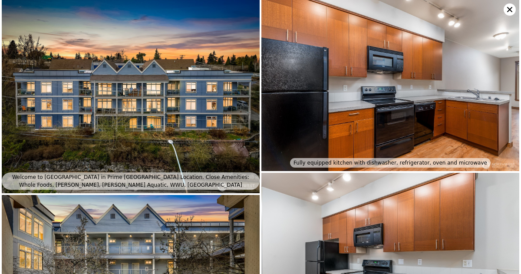
scroll to position [0, 0]
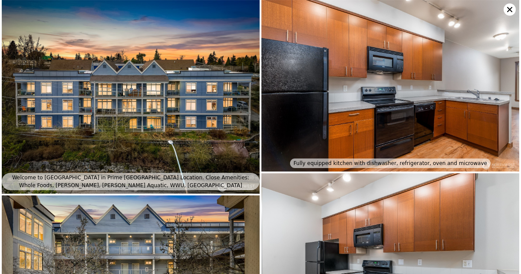
click at [510, 9] on icon at bounding box center [509, 9] width 5 height 5
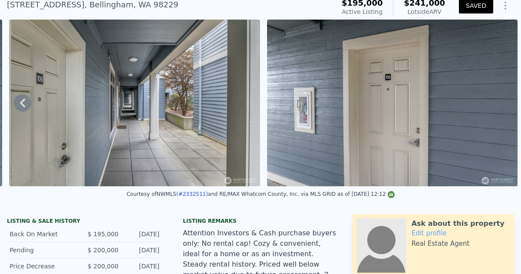
scroll to position [3, 0]
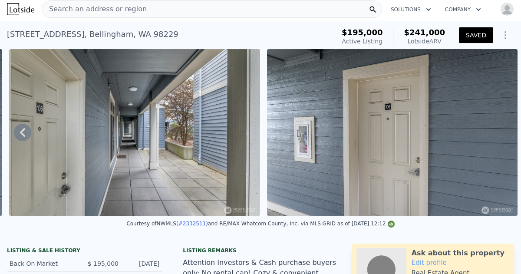
click at [421, 154] on img at bounding box center [392, 132] width 251 height 167
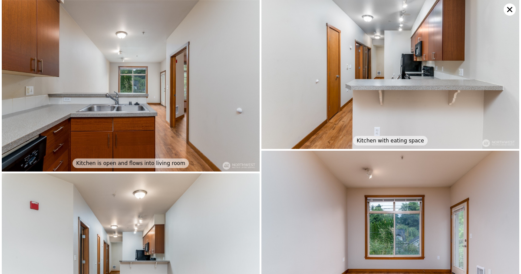
scroll to position [0, 0]
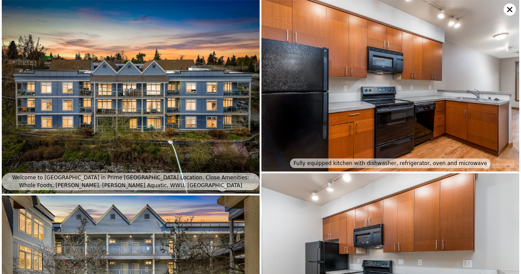
click at [508, 10] on icon at bounding box center [509, 9] width 12 height 12
